Goal: Information Seeking & Learning: Learn about a topic

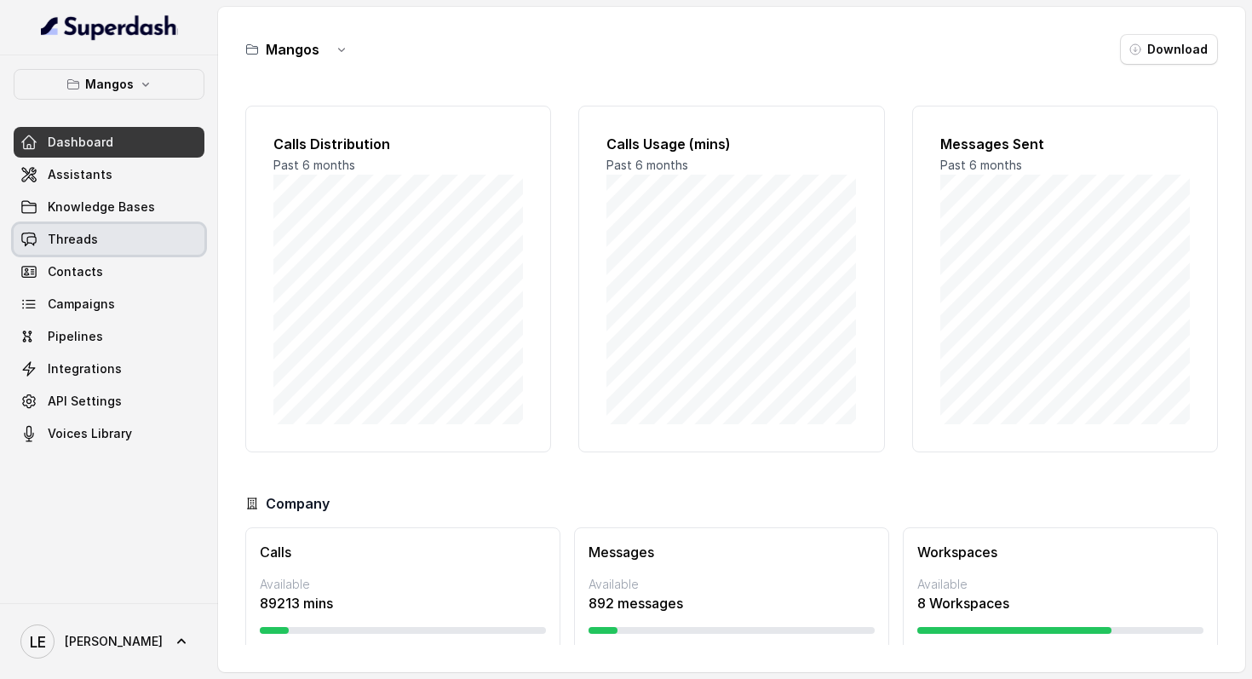
click at [129, 229] on link "Threads" at bounding box center [109, 239] width 191 height 31
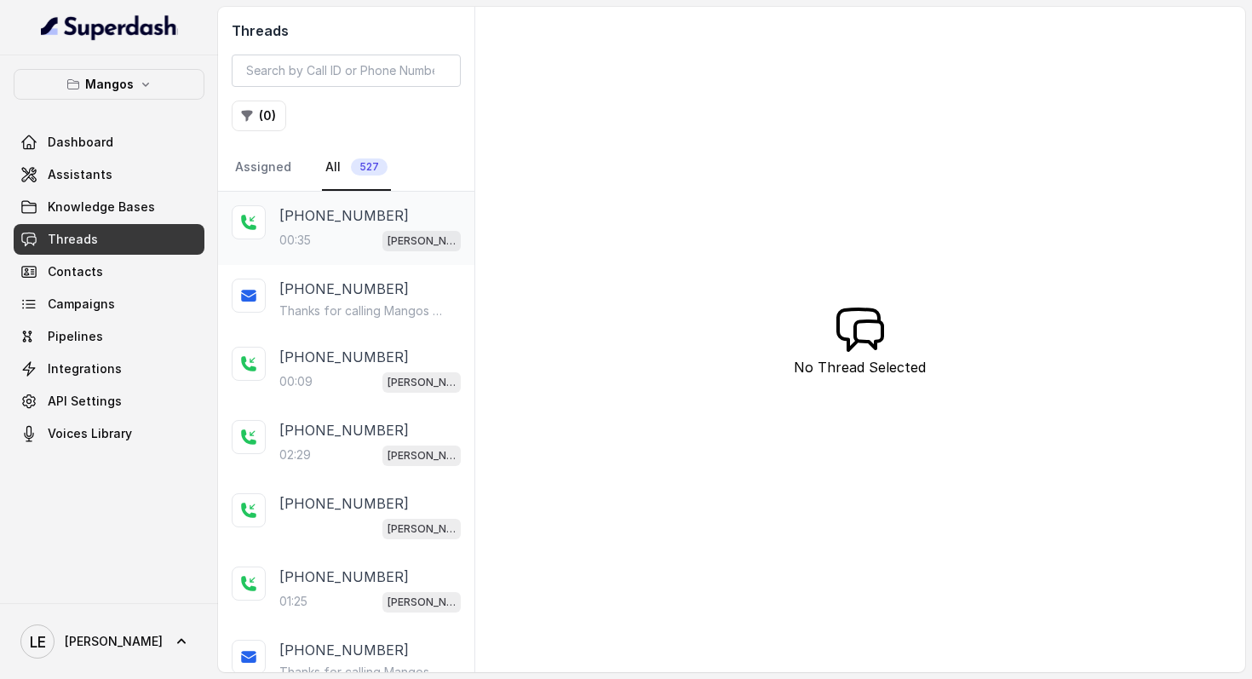
click at [357, 241] on div "00:35 [PERSON_NAME]" at bounding box center [369, 240] width 181 height 22
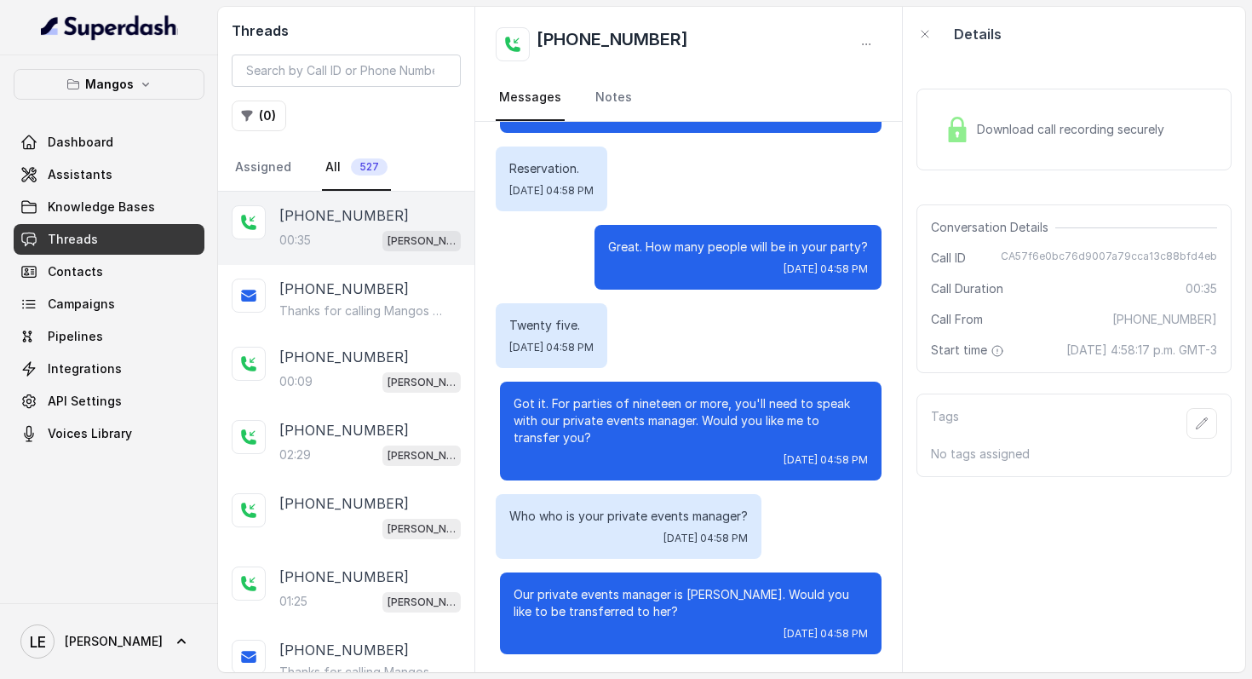
scroll to position [90, 0]
